Goal: Task Accomplishment & Management: Manage account settings

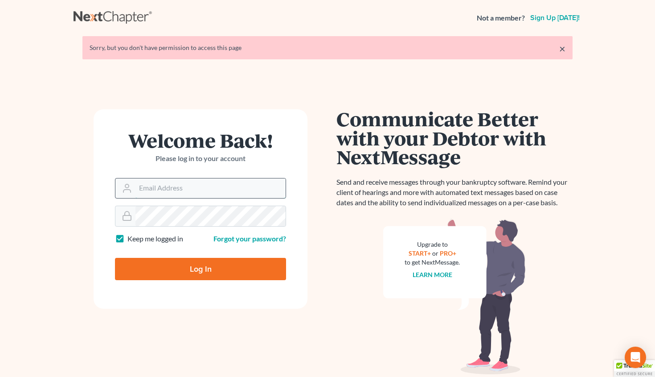
click at [168, 185] on input "Email Address" at bounding box center [211, 188] width 150 height 20
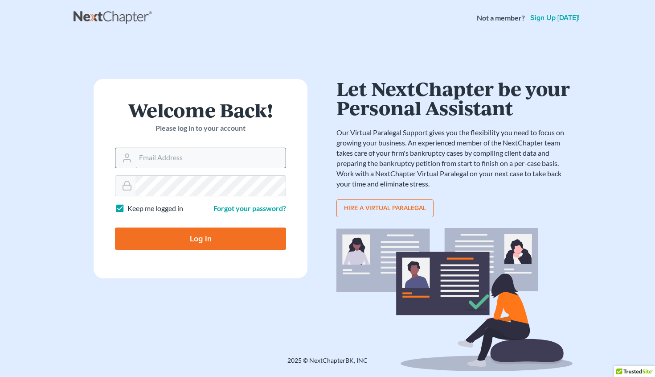
click at [217, 159] on input "Email Address" at bounding box center [211, 158] width 150 height 20
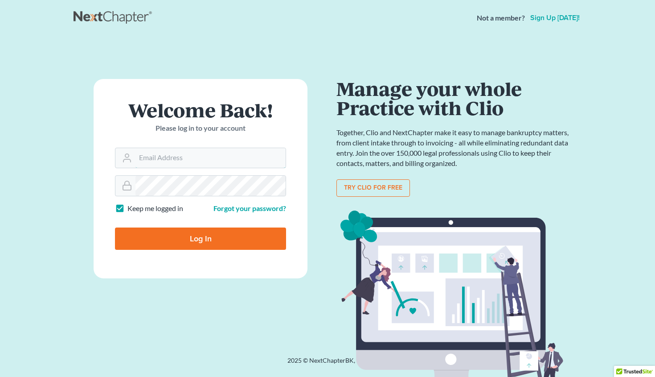
click at [0, 376] on com-1password-button at bounding box center [0, 377] width 0 height 0
type input "[EMAIL_ADDRESS][DOMAIN_NAME]"
type input "Thinking..."
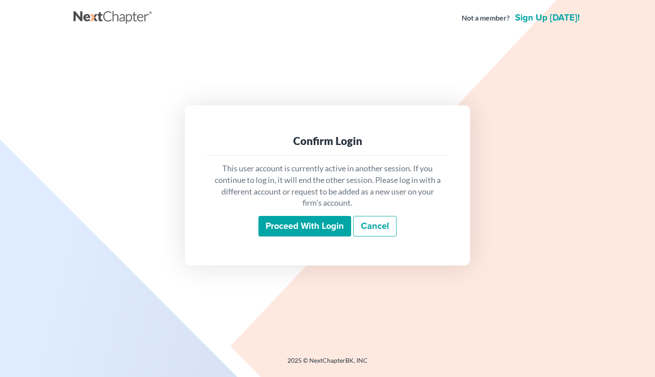
click at [288, 226] on input "Proceed with login" at bounding box center [305, 226] width 93 height 21
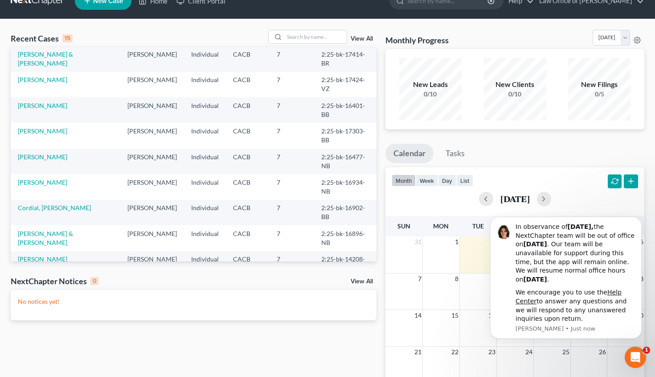
scroll to position [61, 0]
click at [44, 255] on link "[PERSON_NAME]" at bounding box center [42, 259] width 49 height 8
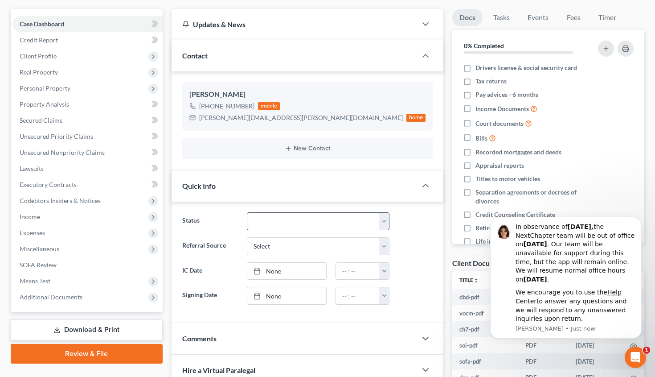
scroll to position [94, 0]
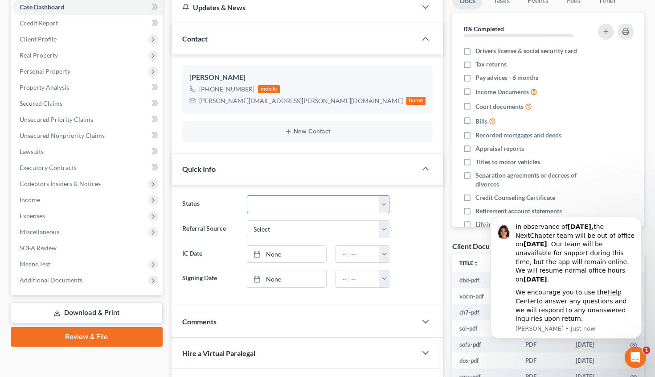
select select "0"
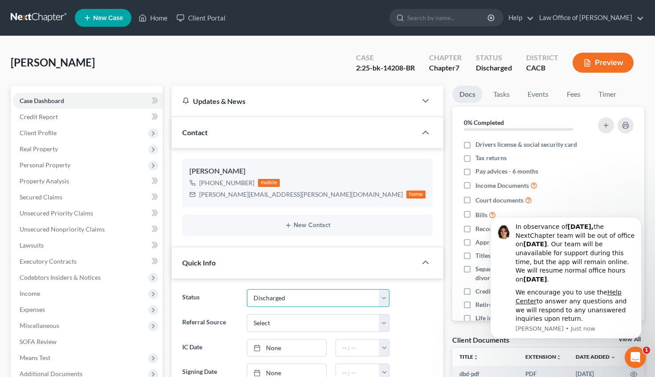
scroll to position [0, 0]
click at [161, 22] on link "Home" at bounding box center [153, 18] width 38 height 16
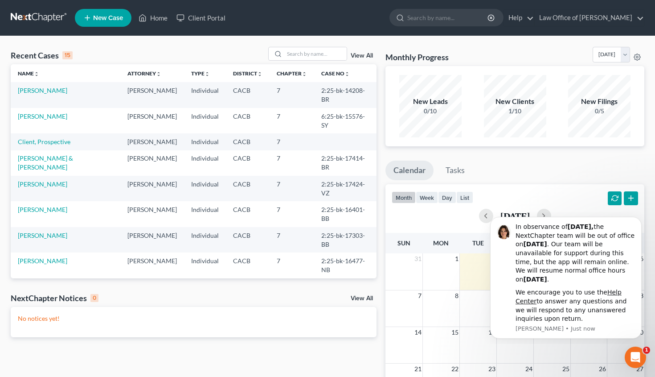
click at [371, 54] on link "View All" at bounding box center [362, 56] width 22 height 6
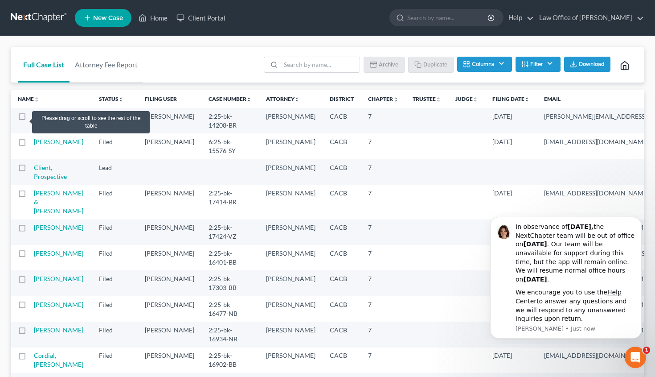
click at [30, 119] on label at bounding box center [30, 119] width 0 height 0
click at [34, 118] on input "checkbox" at bounding box center [37, 115] width 6 height 6
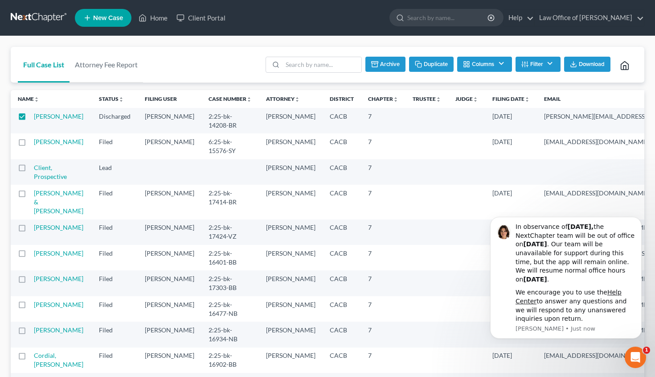
click at [379, 58] on button "Archive" at bounding box center [386, 64] width 40 height 15
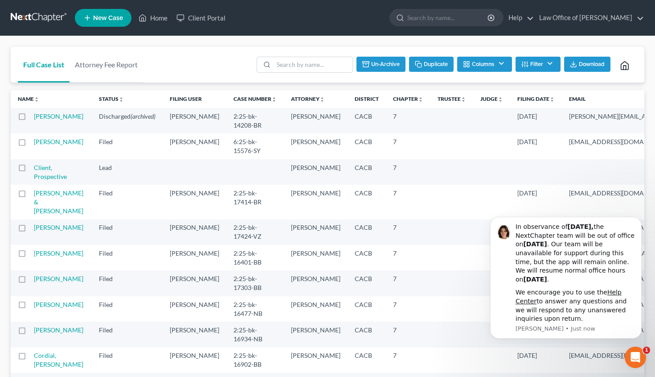
checkbox input "false"
click at [158, 19] on link "Home" at bounding box center [153, 18] width 38 height 16
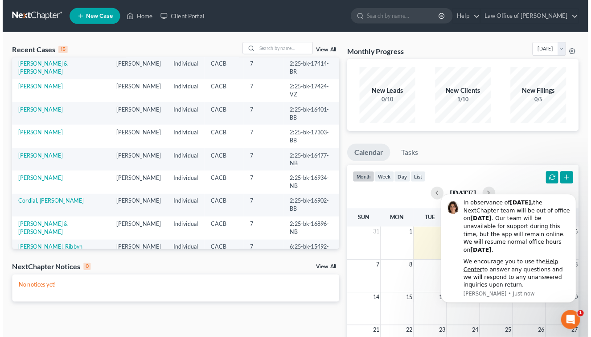
scroll to position [61, 0]
